Goal: Task Accomplishment & Management: Manage account settings

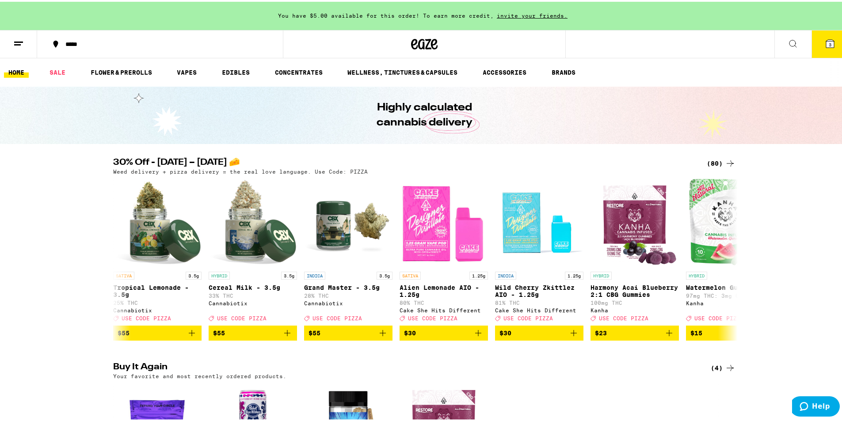
click at [27, 40] on button at bounding box center [18, 43] width 37 height 28
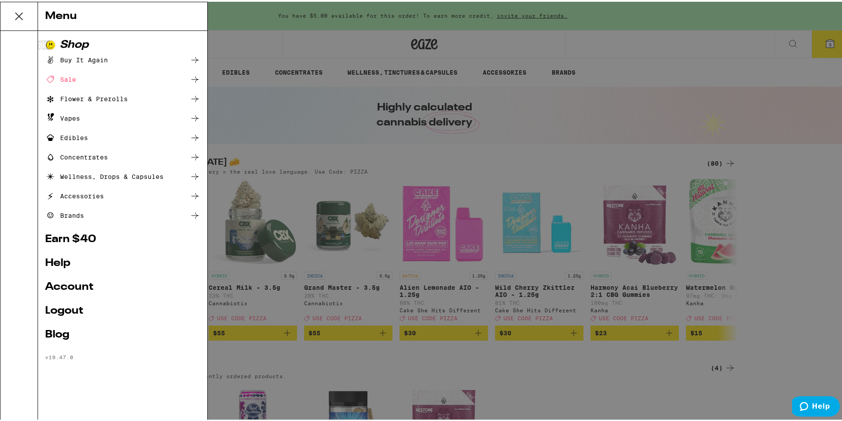
click at [72, 276] on ul "Shop Buy It Again Sale Flower & Prerolls Vapes Edibles Concentrates Wellness, D…" at bounding box center [122, 198] width 155 height 321
click at [76, 284] on link "Account" at bounding box center [122, 285] width 155 height 11
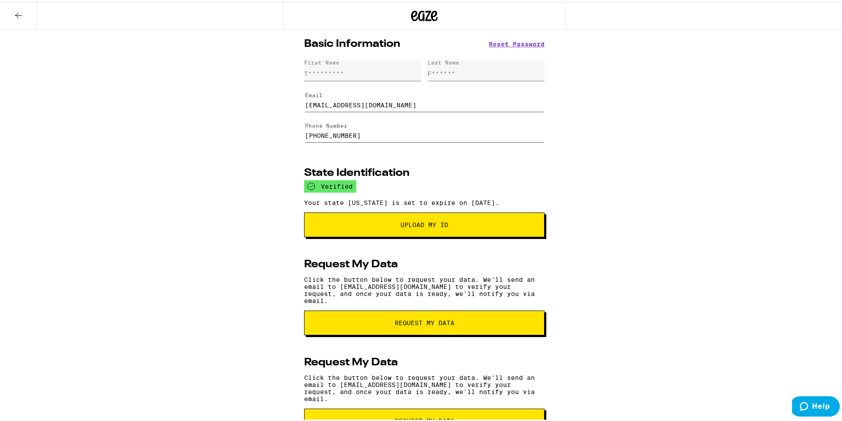
click at [11, 15] on button at bounding box center [18, 14] width 37 height 28
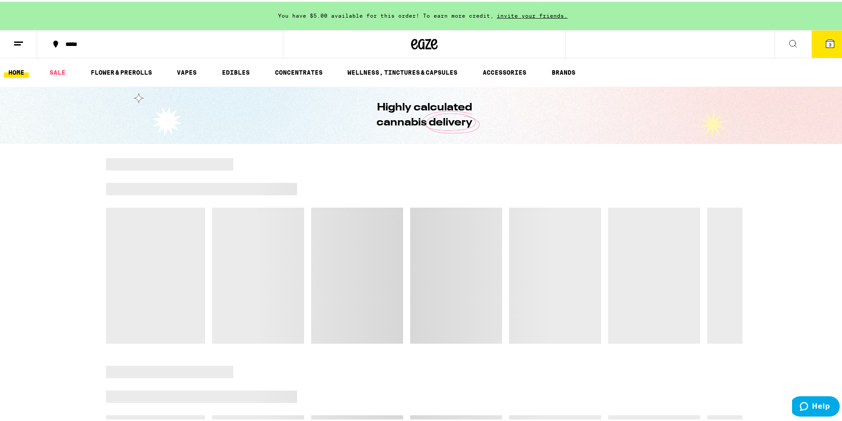
click at [13, 47] on button at bounding box center [18, 43] width 37 height 28
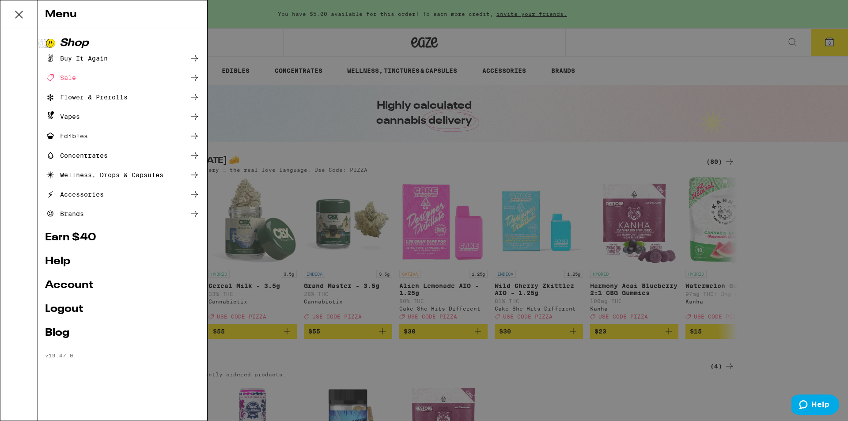
click at [67, 308] on link "Logout" at bounding box center [122, 309] width 155 height 11
click at [60, 313] on ul "Shop Buy It Again Sale Flower & Prerolls Vapes Edibles Concentrates Wellness, D…" at bounding box center [122, 198] width 155 height 321
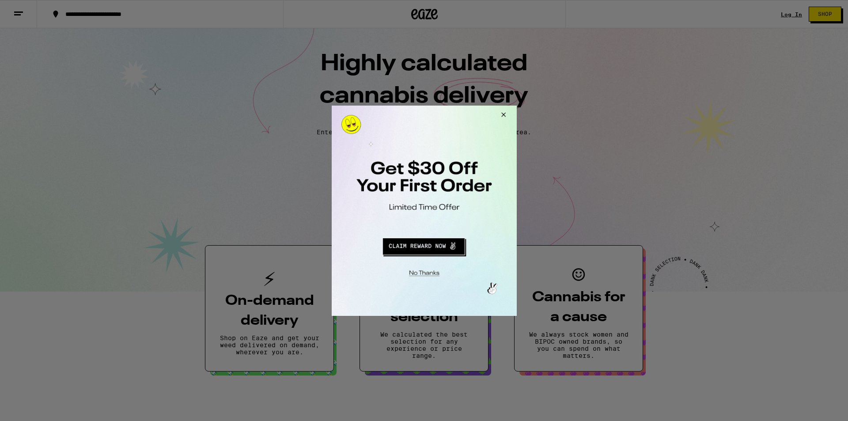
click at [501, 111] on button "Close Modal" at bounding box center [502, 115] width 24 height 21
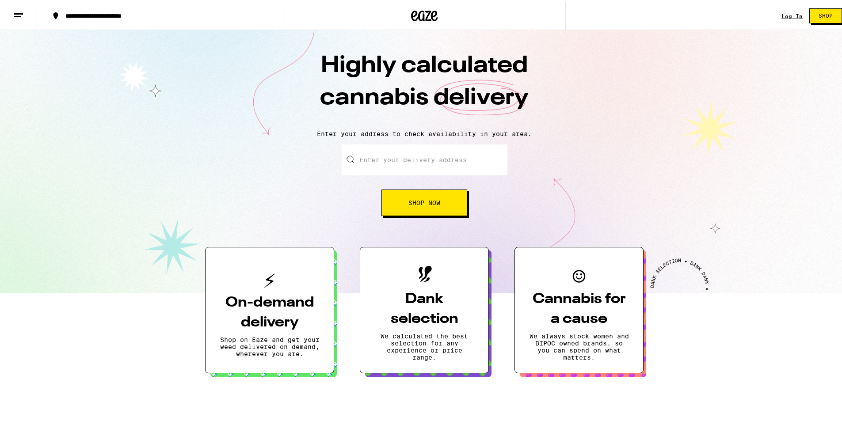
click at [781, 12] on div "Log In" at bounding box center [791, 14] width 21 height 6
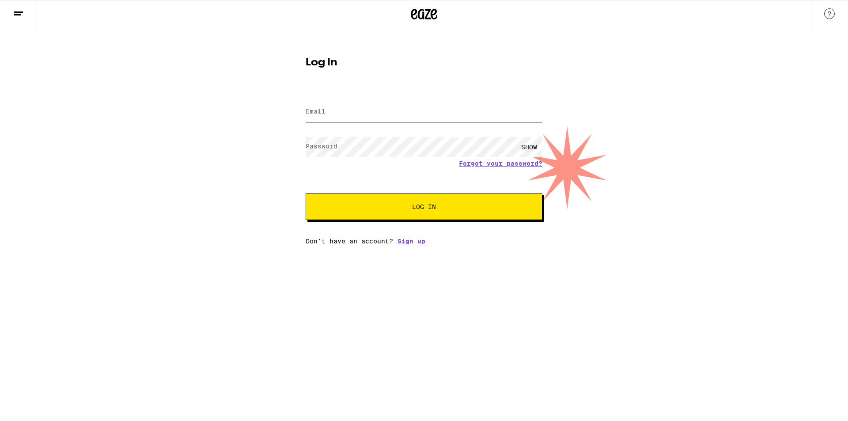
click at [357, 110] on input "Email" at bounding box center [424, 112] width 237 height 20
type input "[EMAIL_ADDRESS][DOMAIN_NAME]"
click at [306, 193] on button "Log In" at bounding box center [424, 206] width 237 height 27
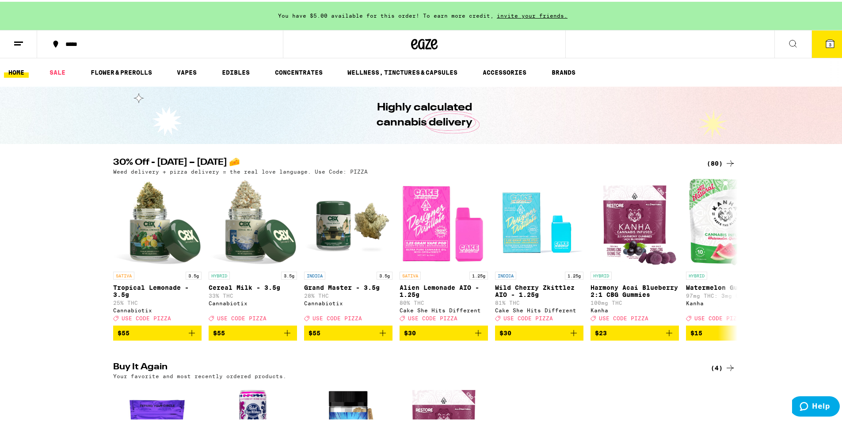
click at [830, 46] on button "3" at bounding box center [829, 42] width 37 height 27
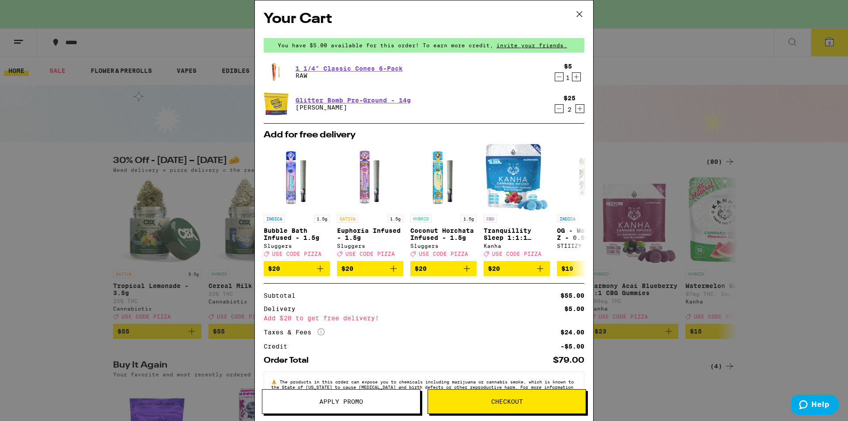
click at [578, 18] on icon at bounding box center [579, 14] width 13 height 13
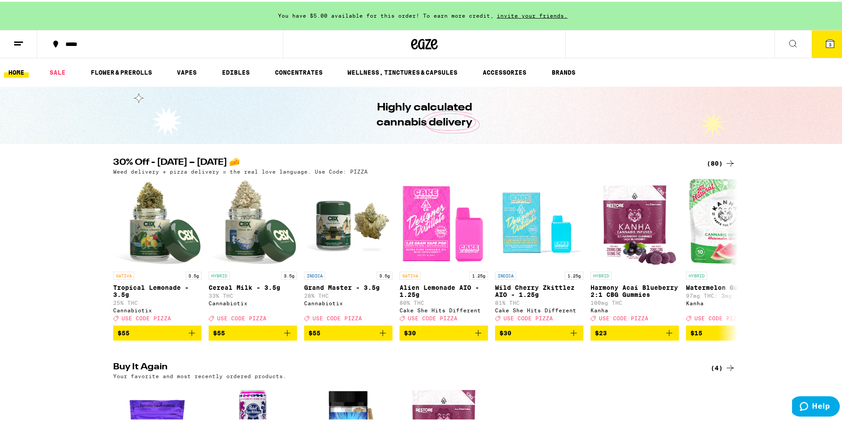
click at [21, 43] on line at bounding box center [17, 43] width 7 height 0
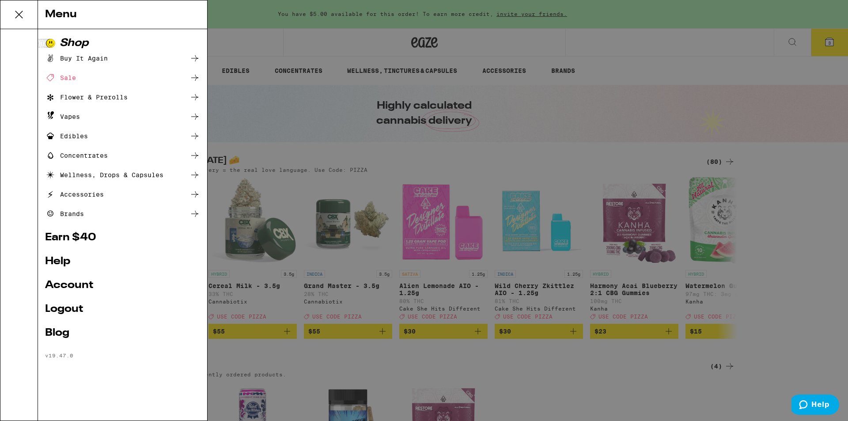
click at [53, 291] on link "Account" at bounding box center [122, 285] width 155 height 11
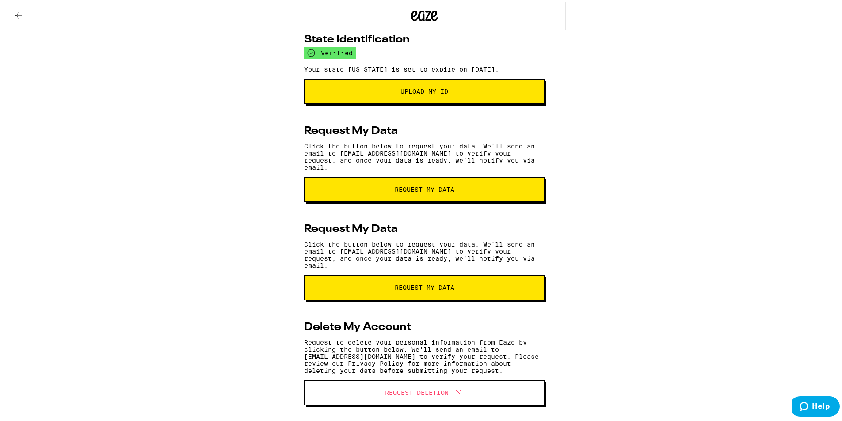
scroll to position [137, 0]
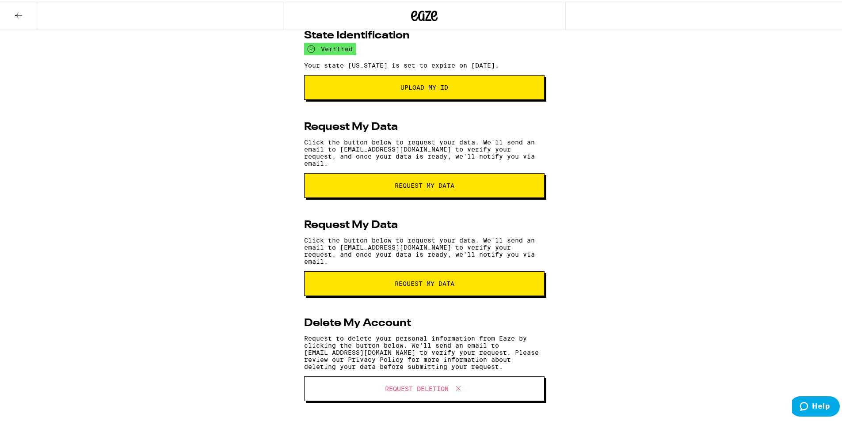
click at [15, 19] on button at bounding box center [18, 14] width 37 height 28
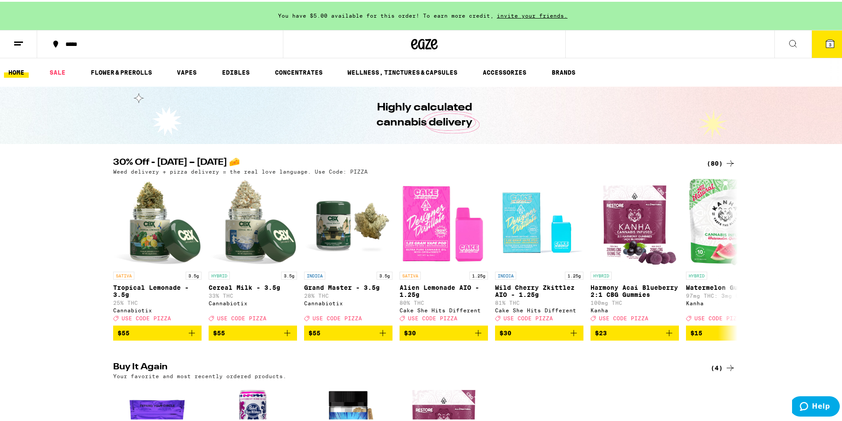
click at [18, 33] on button at bounding box center [18, 43] width 37 height 28
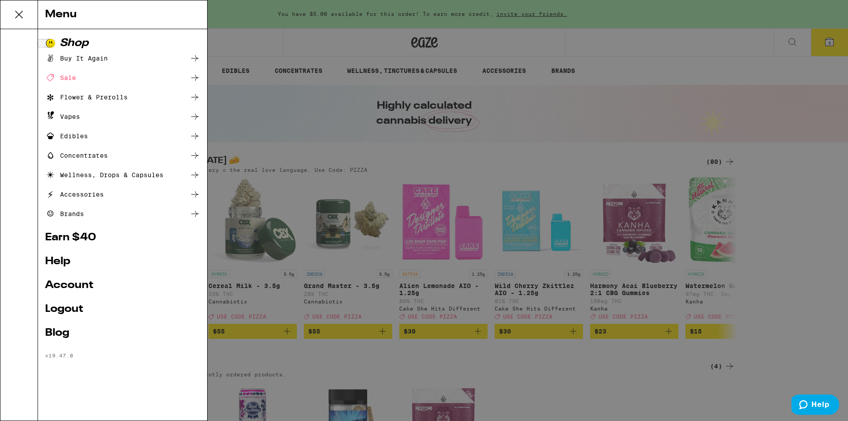
click at [80, 291] on link "Account" at bounding box center [122, 285] width 155 height 11
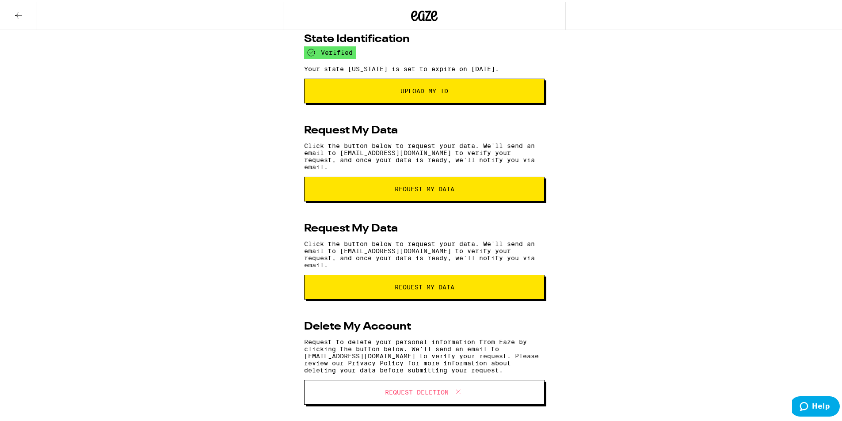
scroll to position [137, 0]
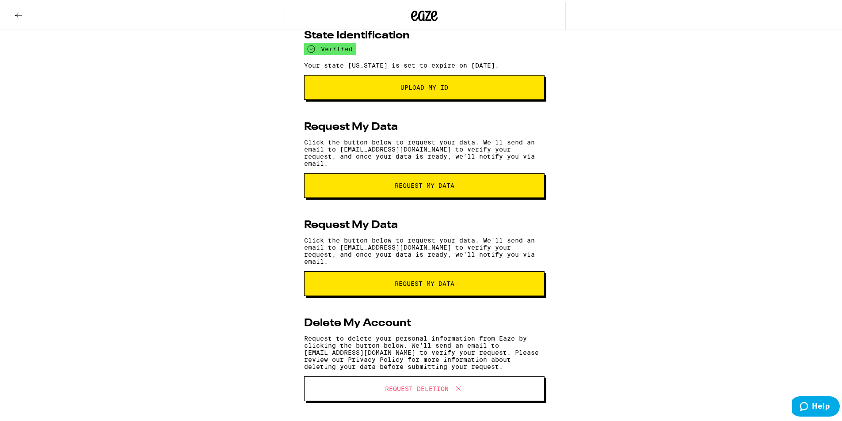
click at [16, 14] on icon at bounding box center [18, 14] width 7 height 6
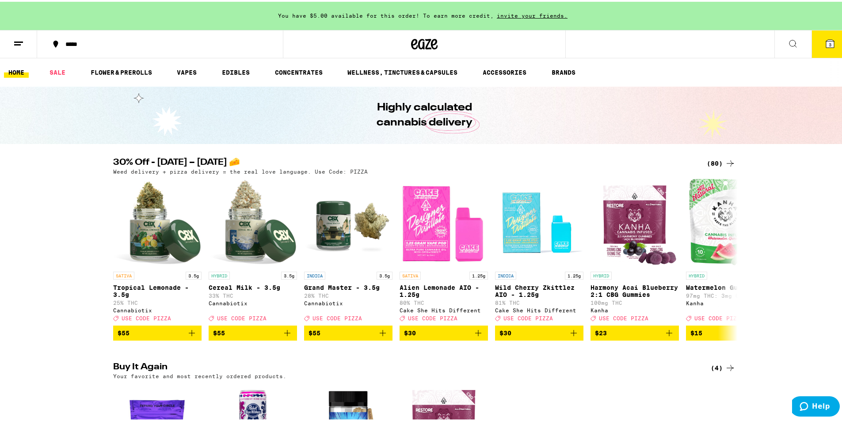
click at [8, 42] on button at bounding box center [18, 43] width 37 height 28
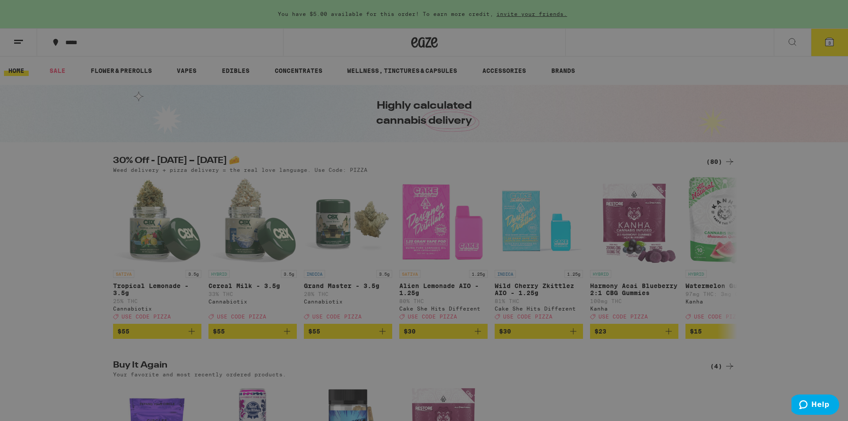
click at [70, 315] on link "Logout" at bounding box center [122, 309] width 155 height 11
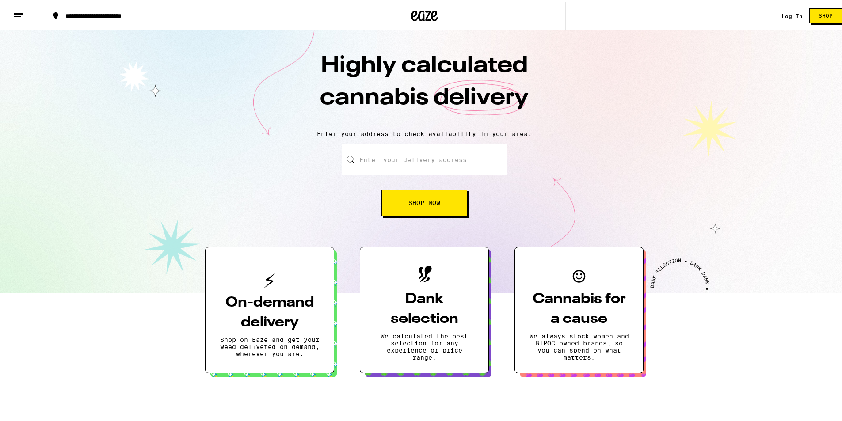
click at [791, 13] on div "Log In" at bounding box center [791, 14] width 21 height 6
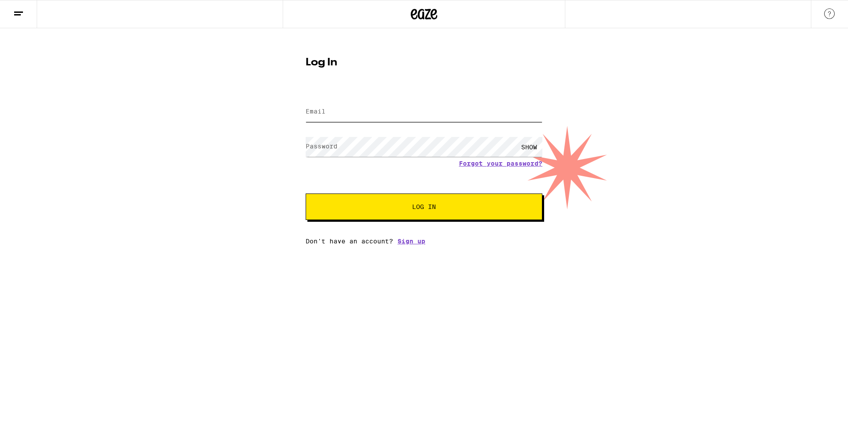
click at [446, 110] on input "Email" at bounding box center [424, 112] width 237 height 20
